Goal: Task Accomplishment & Management: Manage account settings

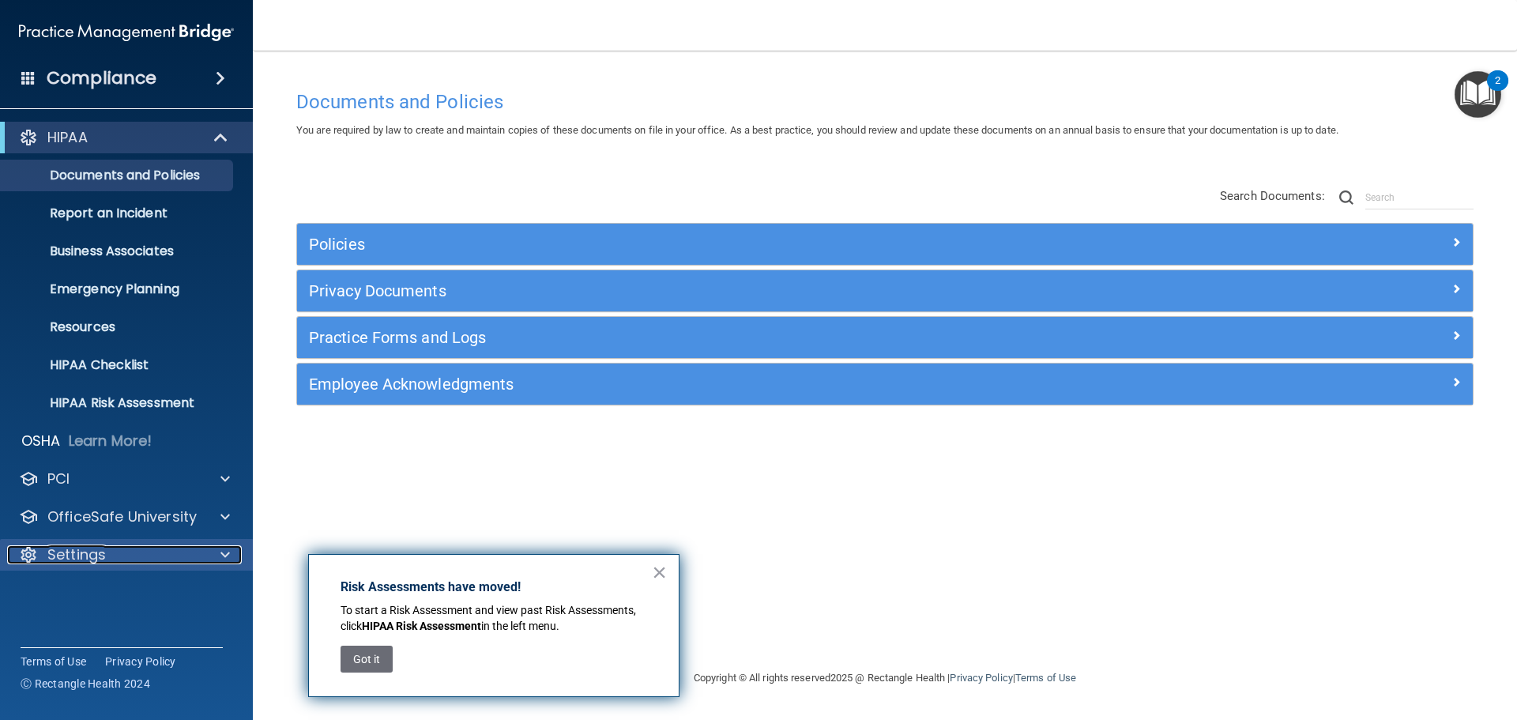
click at [136, 551] on div "Settings" at bounding box center [105, 554] width 196 height 19
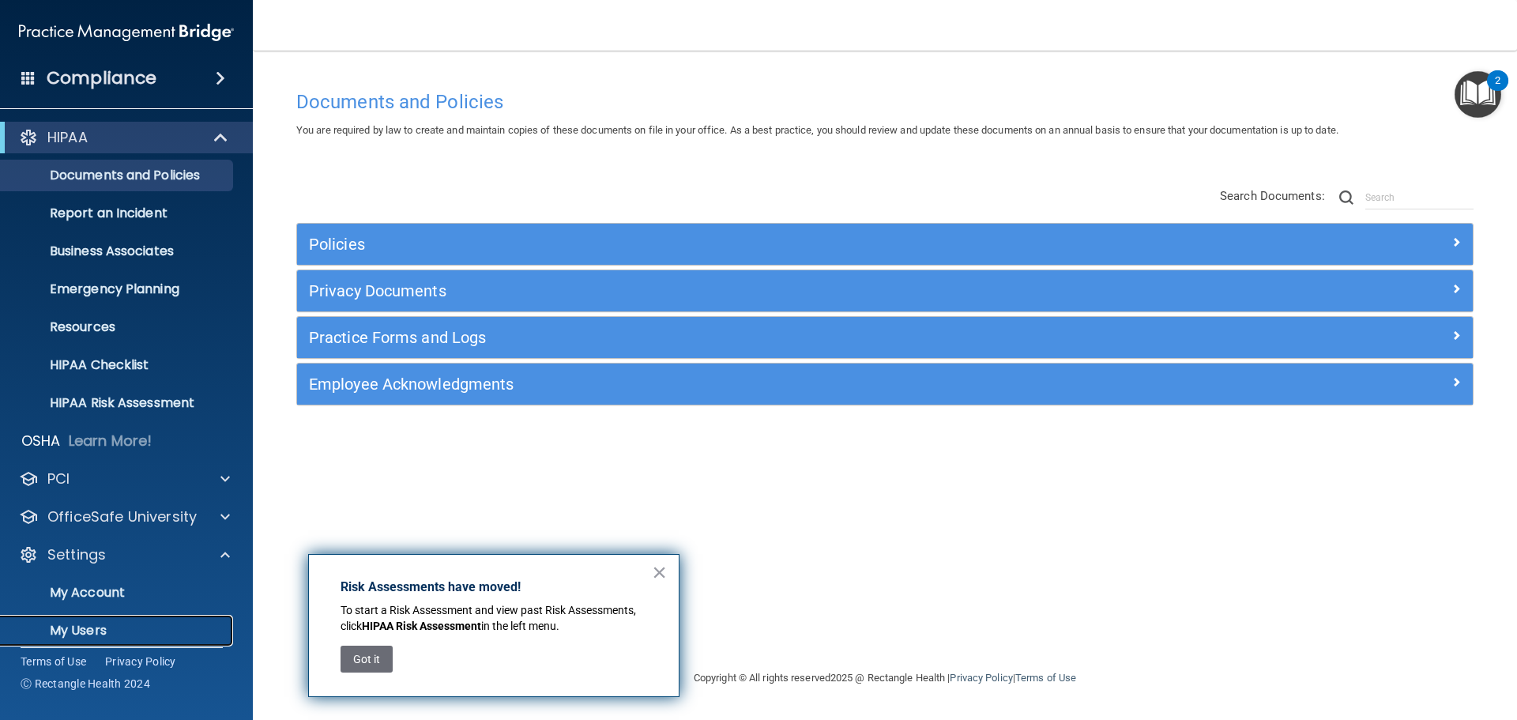
click at [83, 625] on p "My Users" at bounding box center [118, 630] width 216 height 16
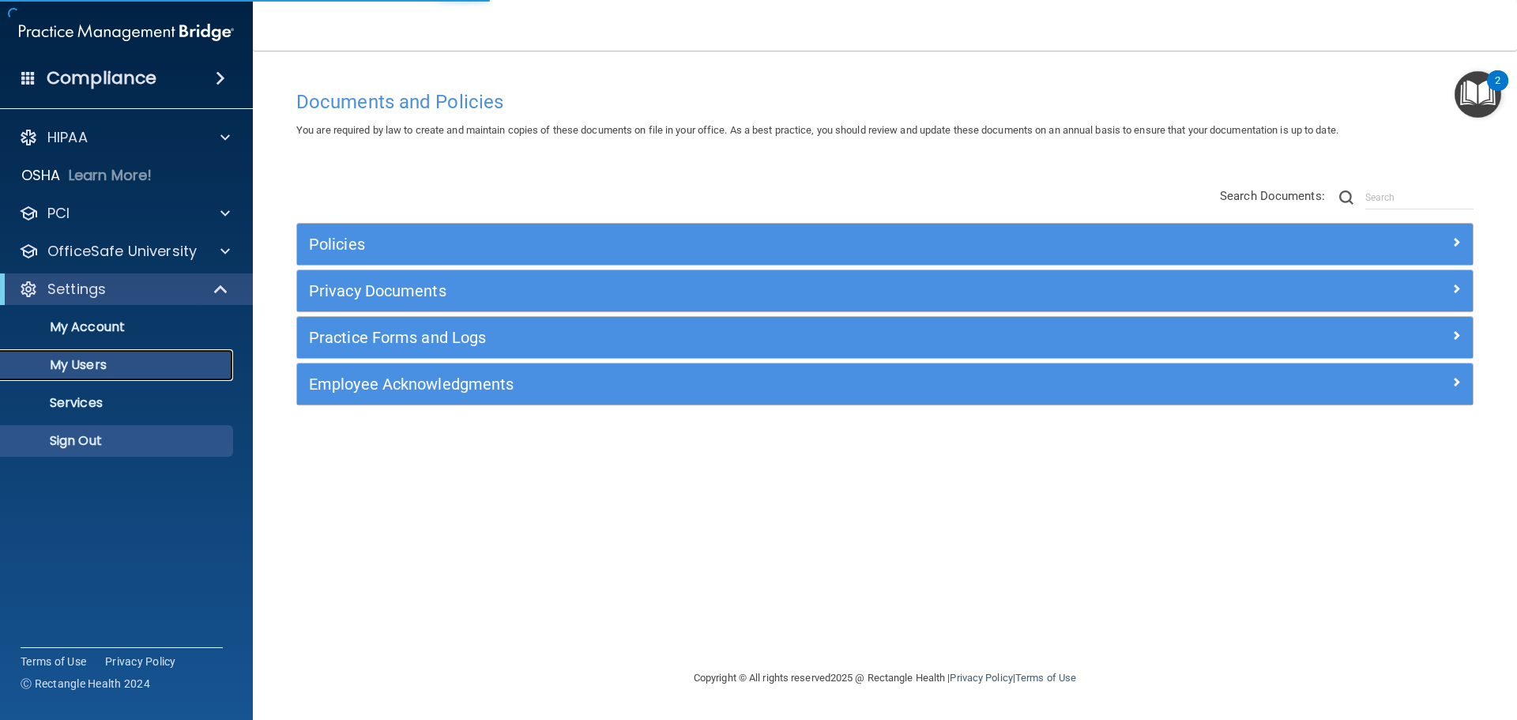
select select "20"
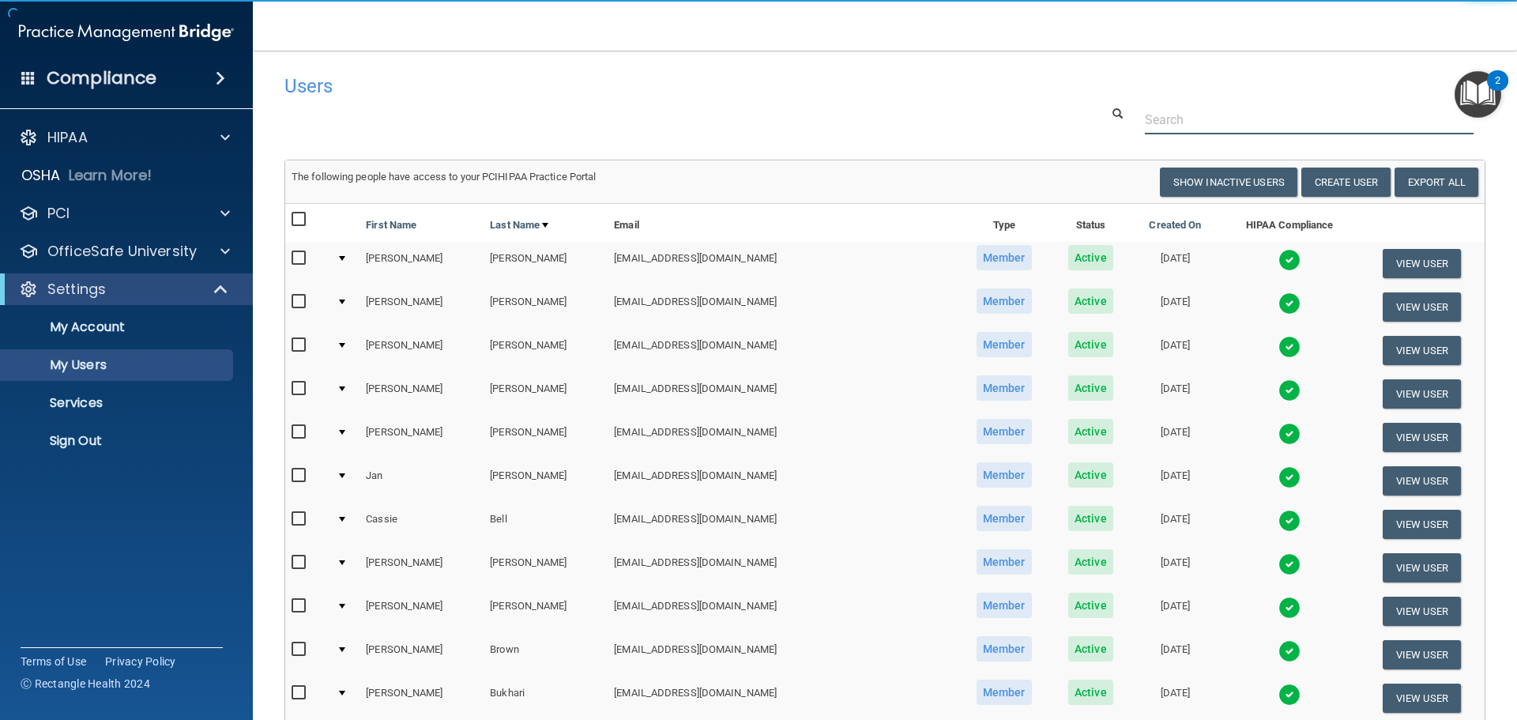
click at [1200, 118] on input "text" at bounding box center [1309, 119] width 329 height 29
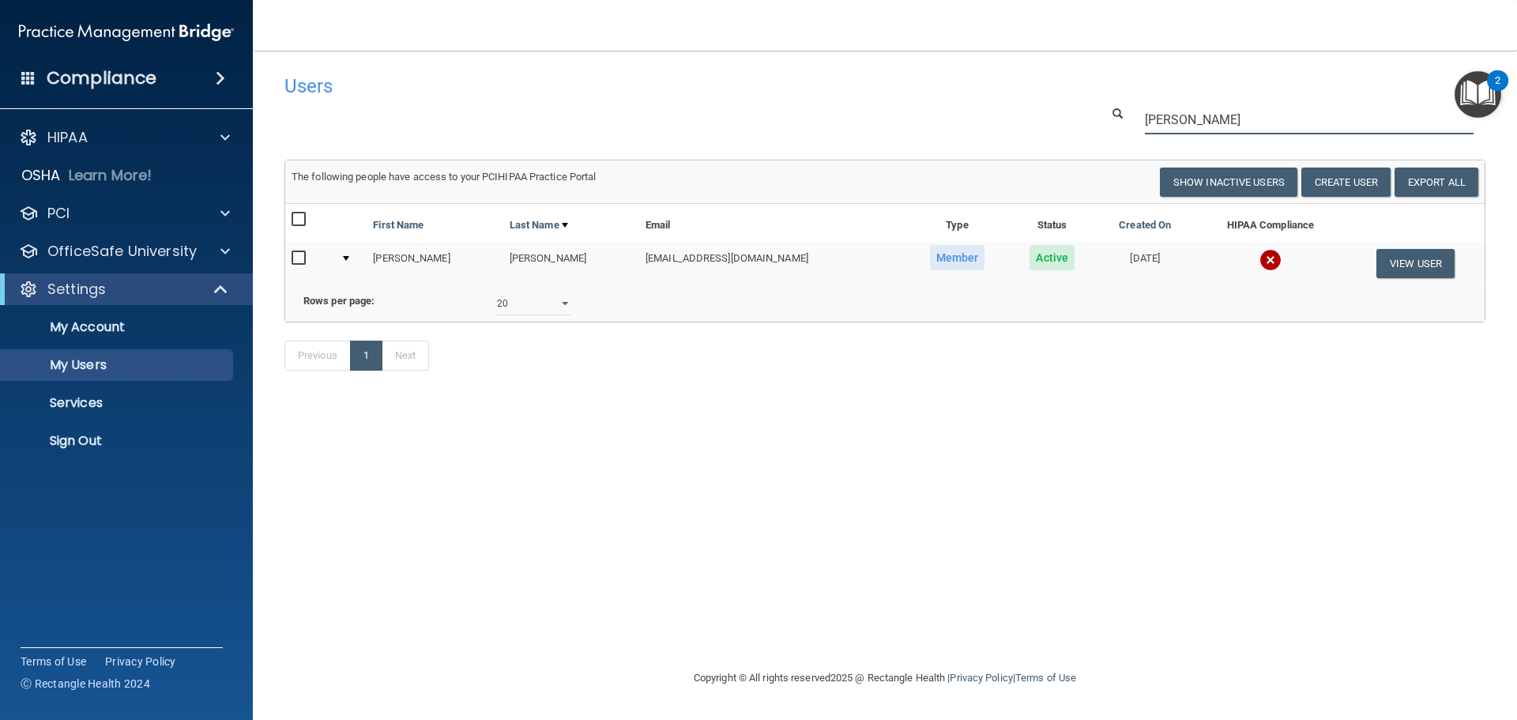
type input "graham"
click at [1420, 265] on button "View User" at bounding box center [1415, 263] width 78 height 29
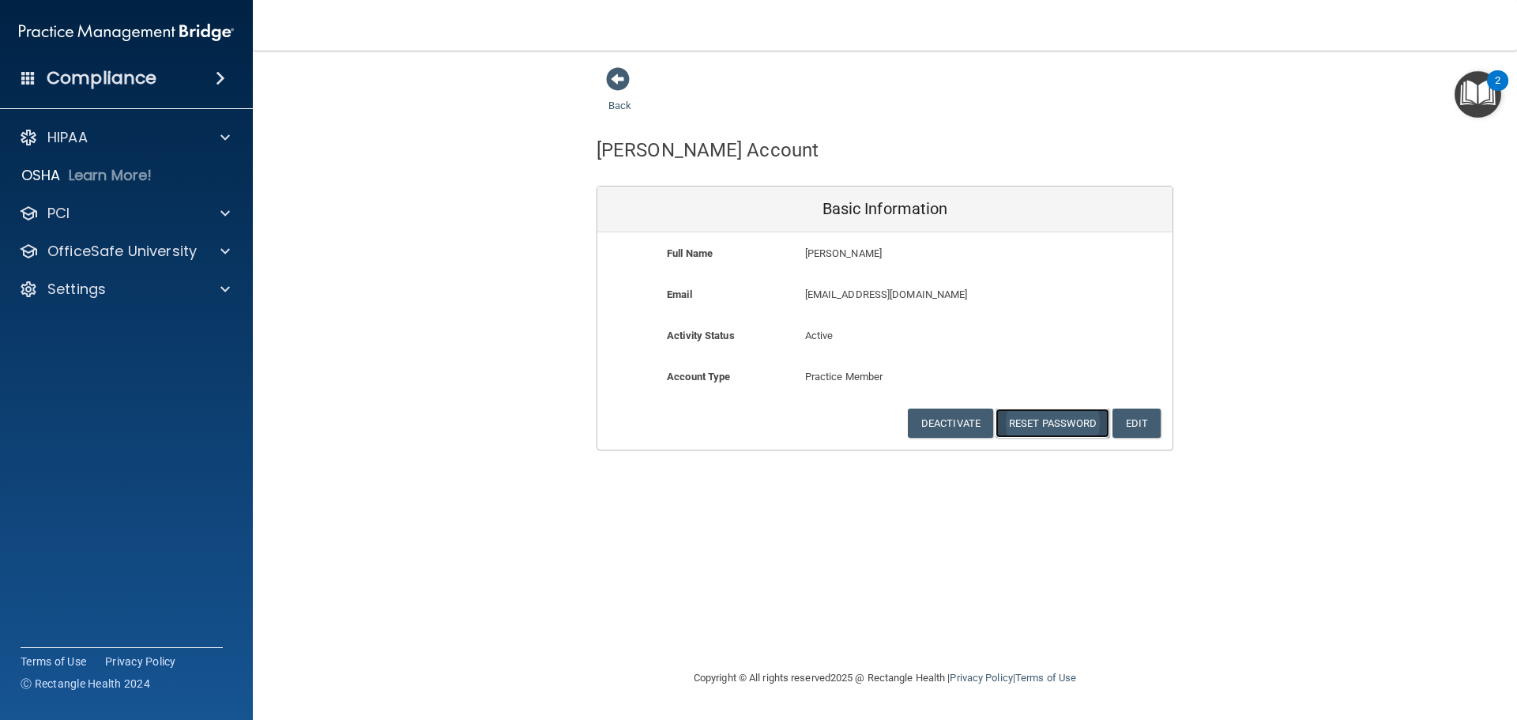
click at [1072, 427] on button "Reset Password" at bounding box center [1052, 422] width 114 height 29
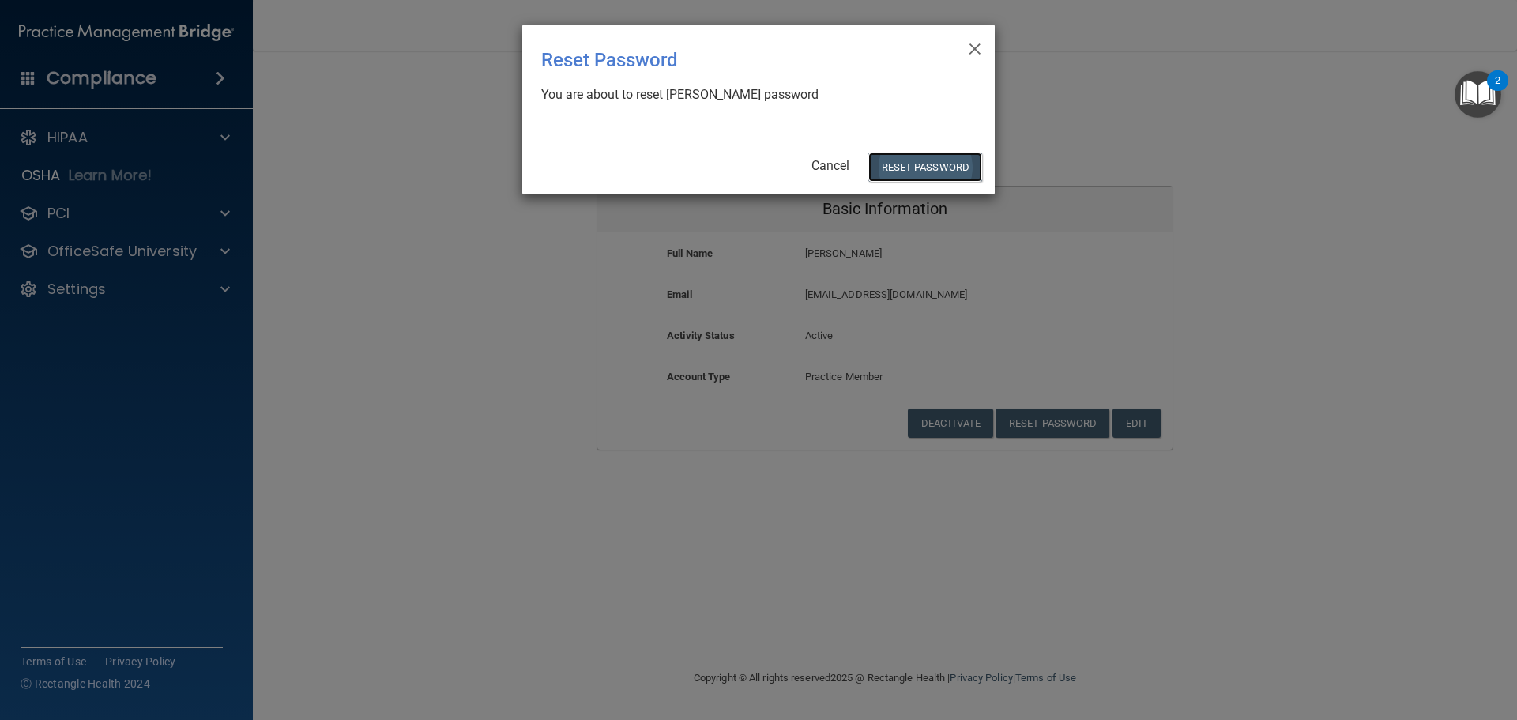
click at [917, 165] on button "Reset Password" at bounding box center [925, 166] width 114 height 29
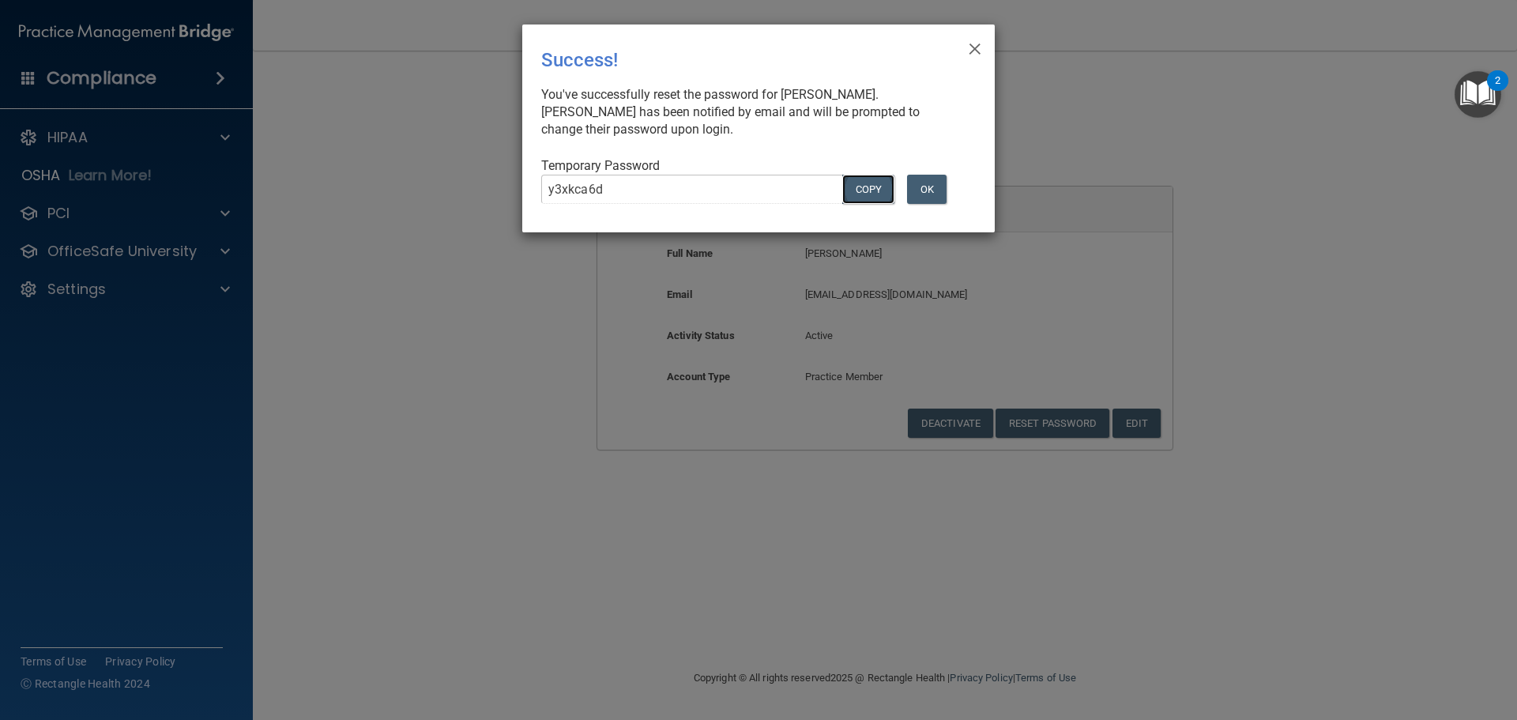
click at [870, 194] on button "COPY" at bounding box center [868, 189] width 52 height 29
click at [927, 188] on button "OK" at bounding box center [926, 189] width 39 height 29
